Goal: Check status: Check status

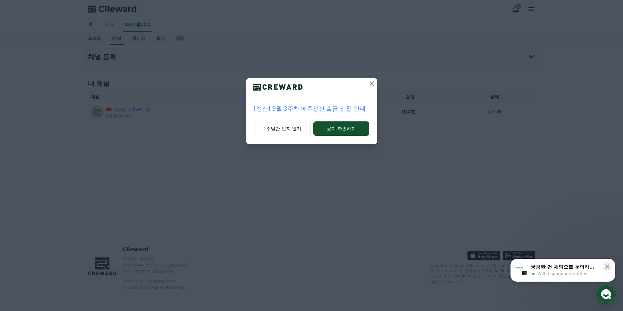
drag, startPoint x: 374, startPoint y: 82, endPoint x: 373, endPoint y: 86, distance: 4.0
click at [373, 82] on icon at bounding box center [372, 84] width 8 height 8
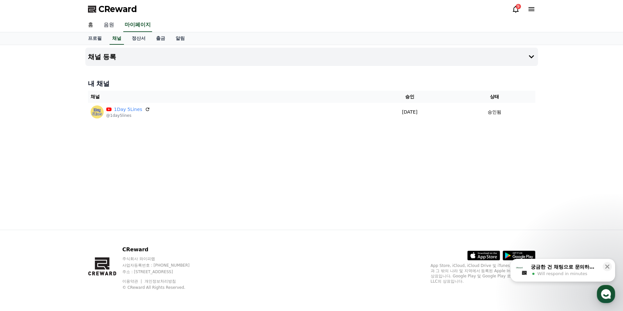
click at [110, 30] on link "음원" at bounding box center [108, 25] width 21 height 14
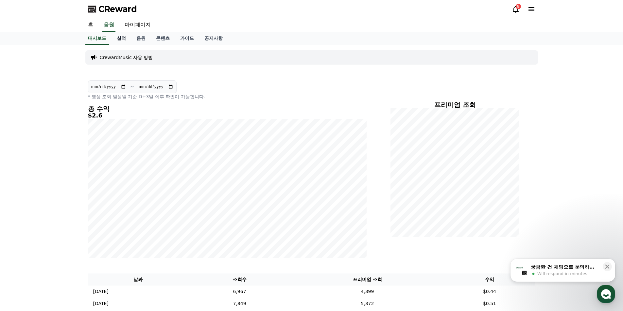
click at [125, 41] on link "실적" at bounding box center [121, 38] width 20 height 12
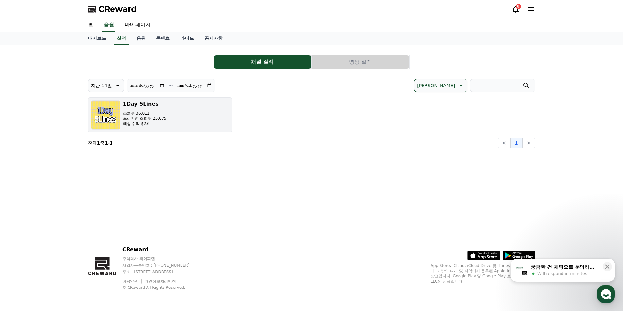
click at [144, 121] on p "프리미엄 조회수 25,075" at bounding box center [145, 118] width 44 height 5
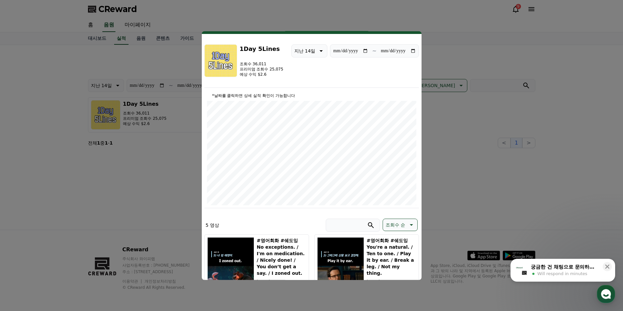
scroll to position [7, 0]
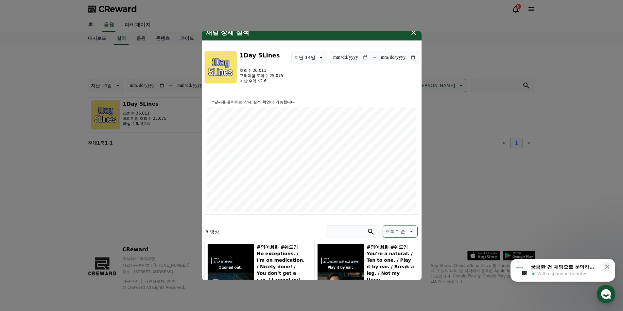
click at [456, 113] on button "close modal" at bounding box center [311, 155] width 623 height 311
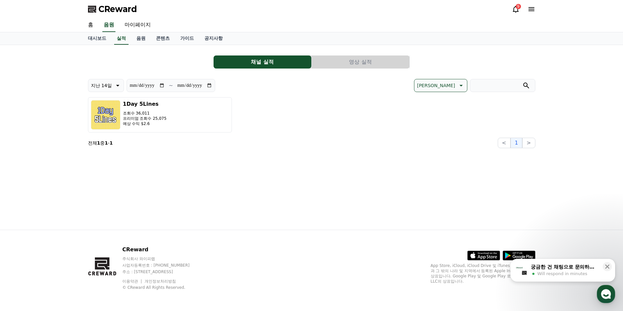
click at [346, 60] on button "영상 실적" at bounding box center [360, 62] width 98 height 13
